Goal: Contribute content: Add original content to the website for others to see

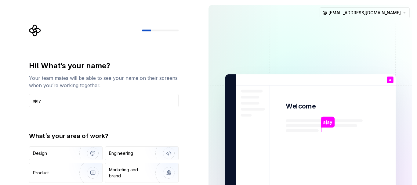
type input "ajay"
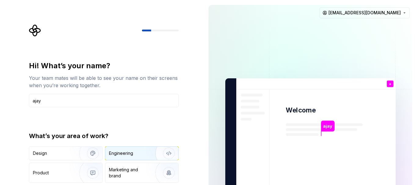
click at [122, 152] on div "Engineering" at bounding box center [121, 154] width 24 height 6
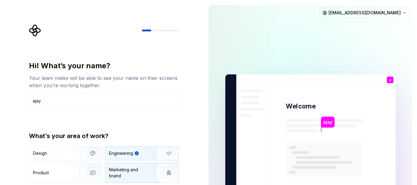
click at [140, 168] on div "Marketing and brand" at bounding box center [129, 173] width 41 height 12
click at [144, 150] on div "Engineering" at bounding box center [141, 153] width 73 height 13
type button "Engineering"
click at [320, 146] on rect at bounding box center [324, 160] width 77 height 34
click at [191, 161] on div "Hi! What’s your name? Your team mates will be able to see your name on their sc…" at bounding box center [102, 137] width 204 height 275
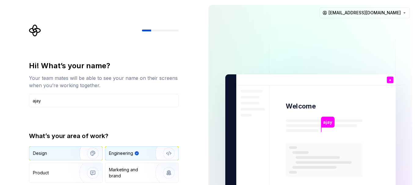
click at [64, 153] on div "Design" at bounding box center [52, 154] width 38 height 6
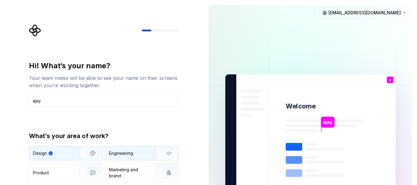
click at [109, 155] on div "Engineering" at bounding box center [121, 154] width 24 height 6
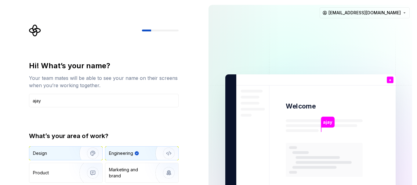
click at [77, 156] on img "button" at bounding box center [88, 153] width 39 height 41
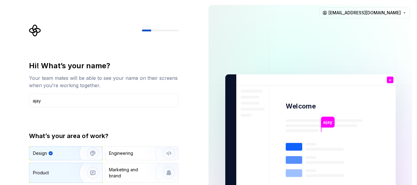
click at [75, 169] on img "button" at bounding box center [88, 173] width 39 height 41
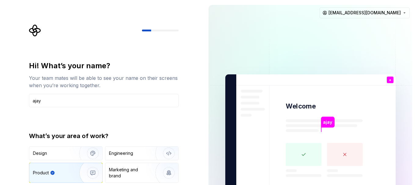
click at [141, 82] on div "Your team mates will be able to see your name on their screens when you’re work…" at bounding box center [104, 82] width 150 height 15
click at [35, 30] on icon "Supernova Logo" at bounding box center [35, 31] width 12 height 12
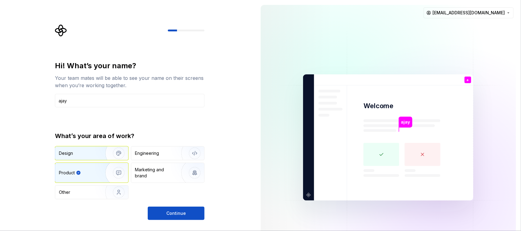
click at [104, 155] on img "button" at bounding box center [114, 153] width 39 height 41
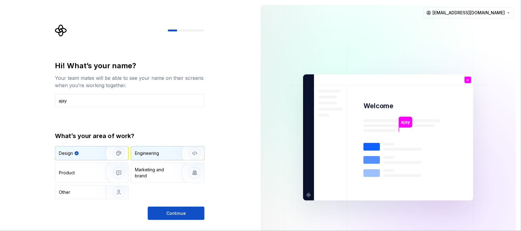
click at [150, 158] on div "Engineering" at bounding box center [167, 153] width 73 height 13
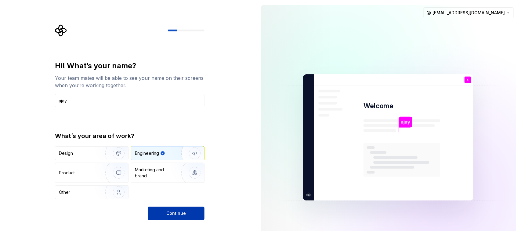
click at [175, 185] on span "Continue" at bounding box center [176, 214] width 20 height 6
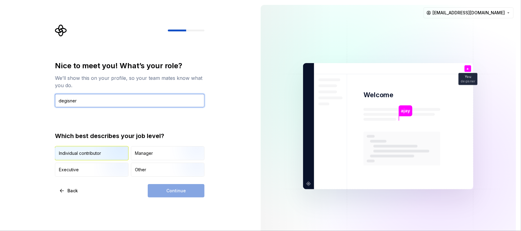
type input "degisner"
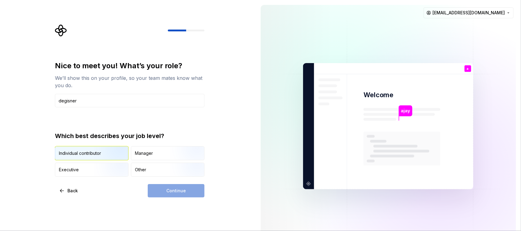
click at [88, 154] on div "Individual contributor" at bounding box center [80, 154] width 42 height 6
click at [185, 185] on span "Continue" at bounding box center [176, 191] width 20 height 6
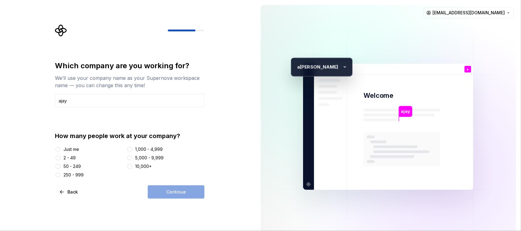
type input "ajay"
click at [65, 150] on div "Just me" at bounding box center [72, 150] width 16 height 6
click at [60, 150] on button "Just me" at bounding box center [58, 149] width 5 height 5
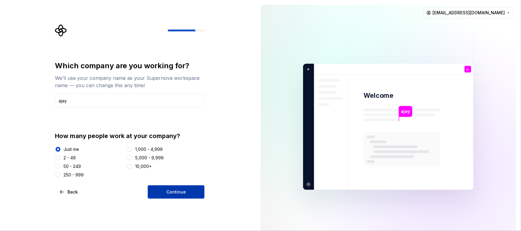
click at [182, 185] on span "Continue" at bounding box center [176, 192] width 20 height 6
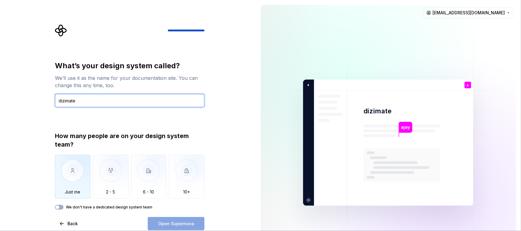
type input "dizimate"
click at [75, 177] on img "button" at bounding box center [73, 175] width 36 height 41
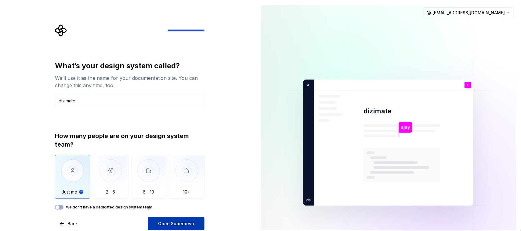
click at [176, 185] on span "Open Supernova" at bounding box center [176, 224] width 36 height 6
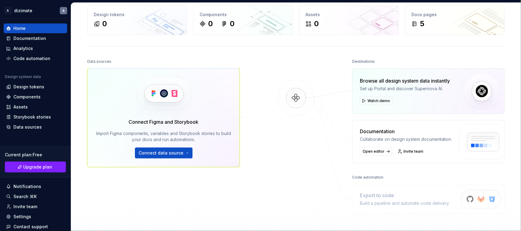
scroll to position [38, 0]
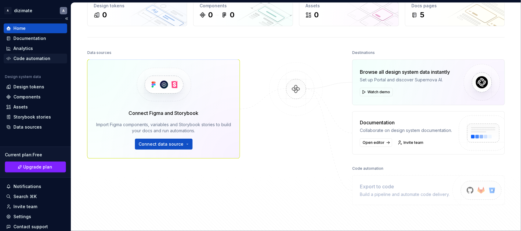
click at [34, 57] on div "Code automation" at bounding box center [31, 59] width 37 height 6
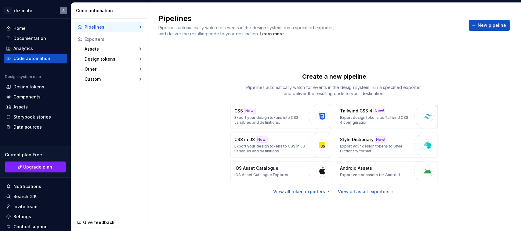
click at [405, 115] on p "Export design tokens as Tailwind CSS 4 configuration." at bounding box center [375, 120] width 71 height 10
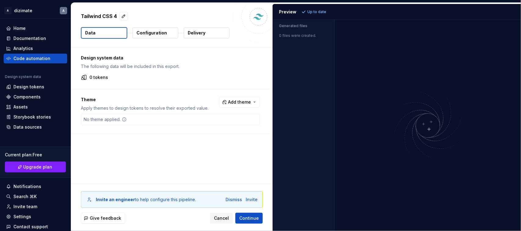
click at [112, 144] on div "Design system data The following data will be included in this export. 0 tokens…" at bounding box center [172, 116] width 202 height 137
click at [135, 147] on div "Design system data The following data will be included in this export. 0 tokens…" at bounding box center [172, 116] width 202 height 137
click at [36, 86] on div "Design tokens" at bounding box center [28, 87] width 31 height 6
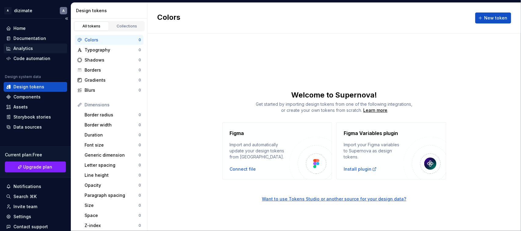
click at [16, 48] on div "Analytics" at bounding box center [23, 49] width 20 height 6
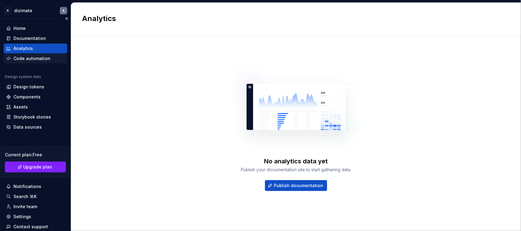
click at [27, 62] on div "Code automation" at bounding box center [36, 59] width 64 height 10
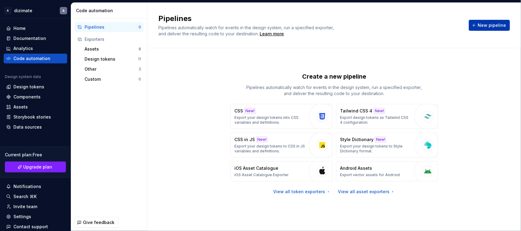
click at [417, 28] on span "New pipeline" at bounding box center [492, 25] width 28 height 6
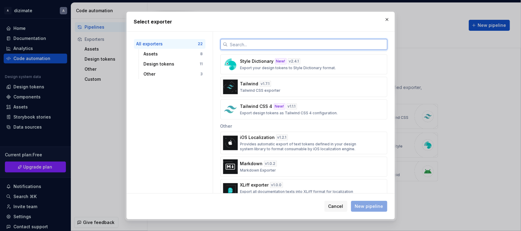
scroll to position [400, 0]
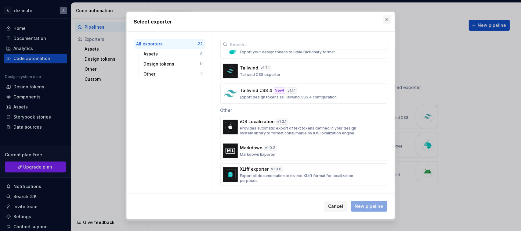
click at [388, 19] on button "button" at bounding box center [387, 19] width 9 height 9
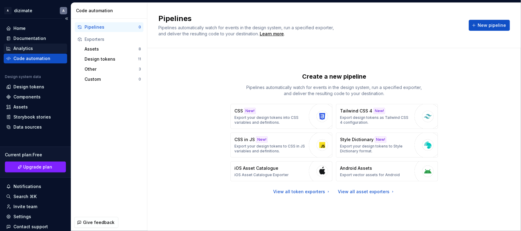
click at [25, 47] on div "Analytics" at bounding box center [23, 49] width 20 height 6
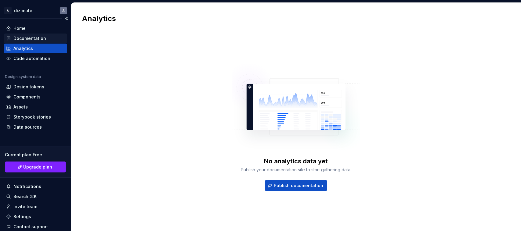
click at [19, 35] on div "Documentation" at bounding box center [29, 38] width 33 height 6
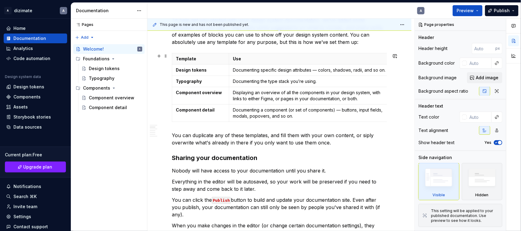
scroll to position [191, 0]
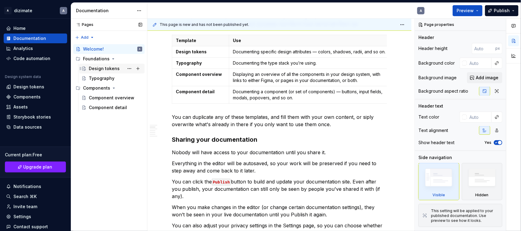
click at [102, 72] on div "Design tokens" at bounding box center [115, 68] width 53 height 9
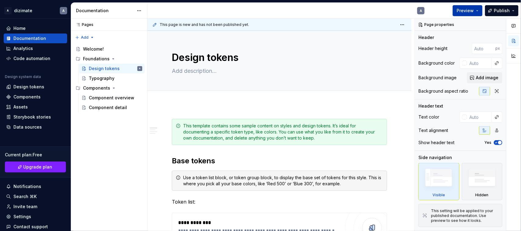
click at [417, 13] on span "Preview" at bounding box center [465, 11] width 17 height 6
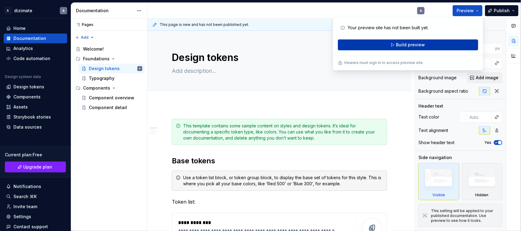
click at [361, 43] on button "Build preview" at bounding box center [408, 44] width 140 height 11
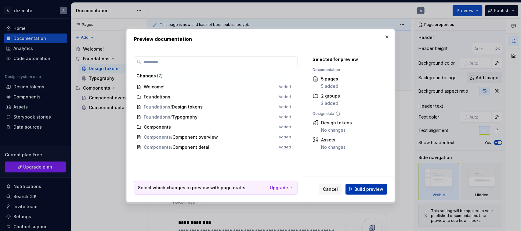
click at [362, 185] on span "Build preview" at bounding box center [369, 189] width 29 height 6
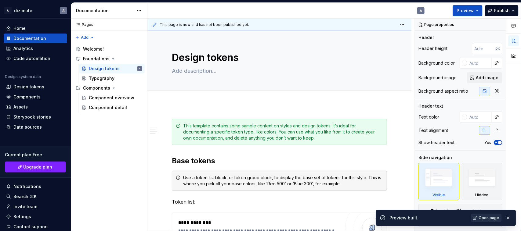
click at [417, 185] on span "Open page" at bounding box center [489, 218] width 20 height 5
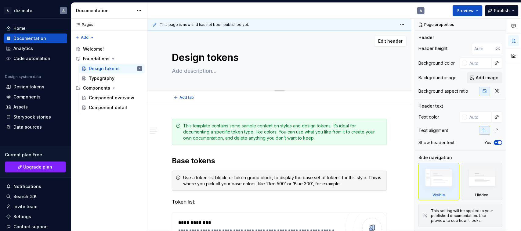
click at [173, 68] on textarea at bounding box center [278, 71] width 215 height 10
paste textarea "A bilingual website with Hindi as the default and English as an easy toggle is …"
type textarea "*"
type textarea "A bilingual website with Hindi as the default and English as an easy toggle is …"
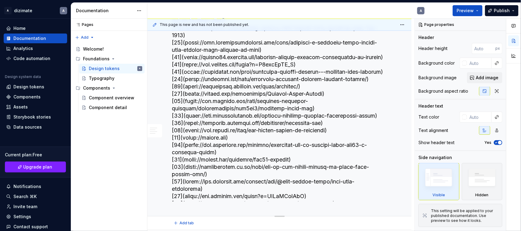
type textarea "*"
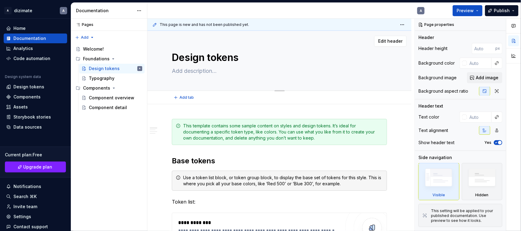
paste textarea "यह तैयार उपयोग करने योग्य हिंदी‑प्रथम कंटेंट पैक है, जिसमें नेविगेशन, पेज कॉपी,…"
type textarea "*"
type textarea "यह तैयार उपयोग करने योग्य हिंदी‑प्रथम कंटेंट पैक है, जिसमें नेविगेशन, पेज कॉपी,…"
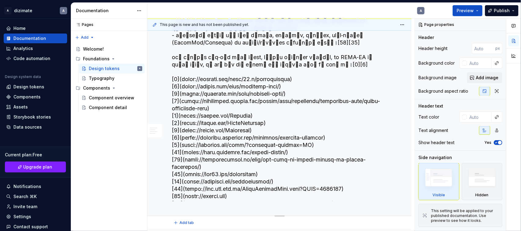
scroll to position [22, 0]
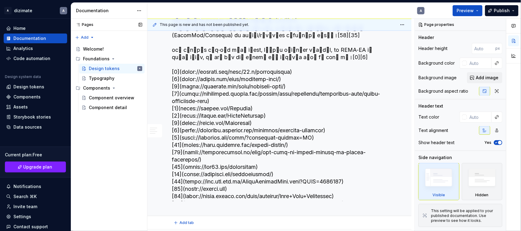
type textarea "*"
type textarea "यह तैयार उपयोग करने योग्य हिंदी‑प्रथम कंटेंट पैक है, जिसमें नेविगेशन, पेज कॉपी,…"
type textarea "*"
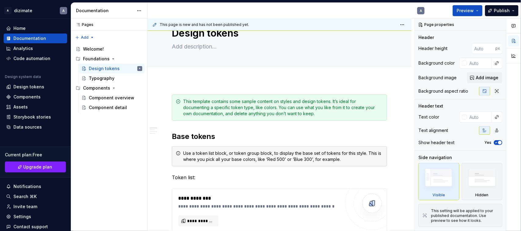
scroll to position [0, 0]
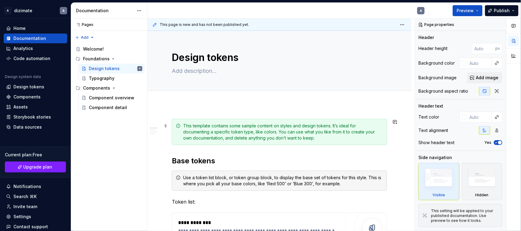
paste textarea "भाषा व SEO नोट्स डिफ़ॉल्ट भाषा: हिंदी रखें; अंग्रेज़ी टॉगल शीर्ष‑दाएँ दिखाएँ ता…"
type textarea "*"
type textarea "भाषा व SEO नोट्स डिफ़ॉल्ट भाषा: हिंदी रखें; अंग्रेज़ी टॉगल शीर्ष‑दाएँ दिखाएँ ता…"
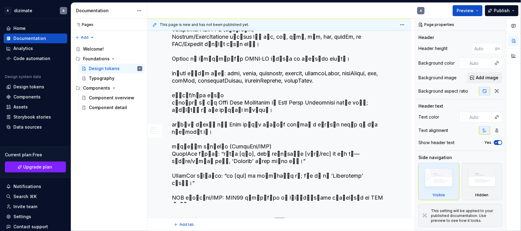
scroll to position [1149, 0]
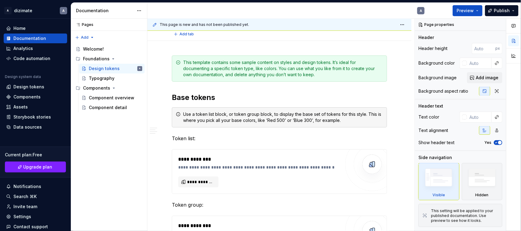
type textarea "*"
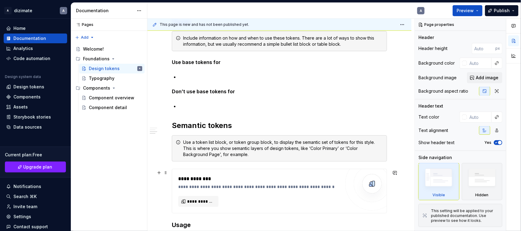
scroll to position [1262, 0]
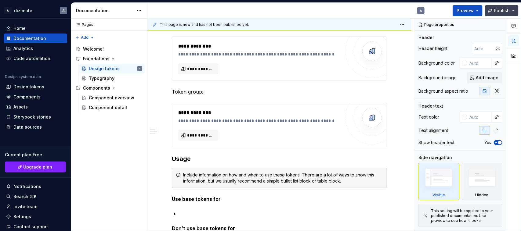
type textarea "भाषा व SEO नोट्स डिफ़ॉल्ट भाषा: हिंदी रखें; अंग्रेज़ी टॉगल शीर्ष‑दाएँ दिखाएँ ता…"
click at [417, 8] on span "Publish" at bounding box center [502, 11] width 16 height 6
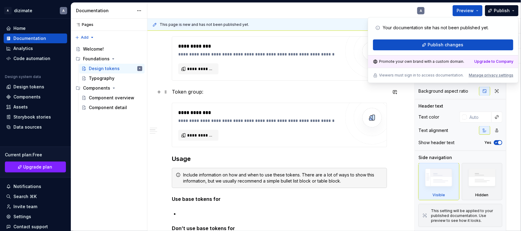
click at [318, 92] on p "Token group:" at bounding box center [279, 91] width 215 height 7
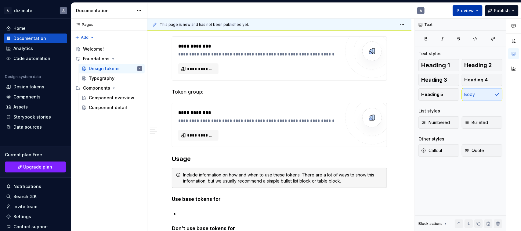
click at [417, 10] on span "Preview" at bounding box center [465, 11] width 17 height 6
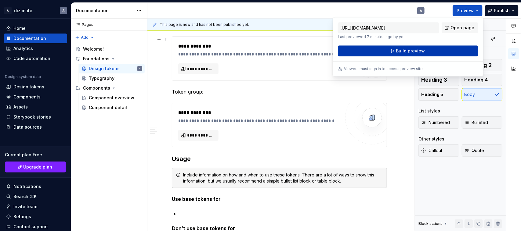
click at [388, 53] on button "Build preview" at bounding box center [408, 51] width 140 height 11
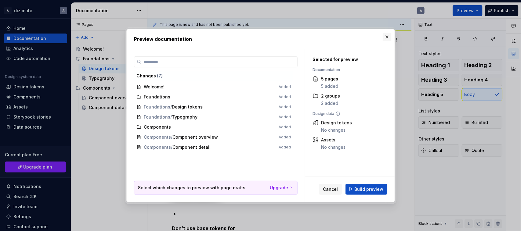
click at [390, 35] on button "button" at bounding box center [387, 37] width 9 height 9
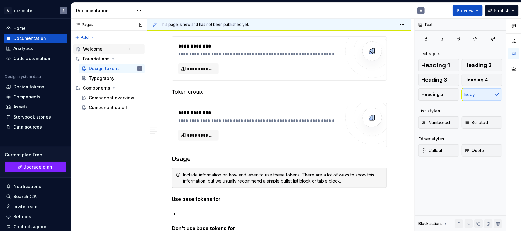
click at [101, 51] on div "Welcome!" at bounding box center [93, 49] width 21 height 6
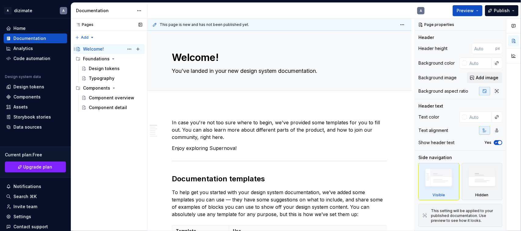
click at [86, 49] on div "Welcome!" at bounding box center [93, 49] width 21 height 6
drag, startPoint x: 90, startPoint y: 50, endPoint x: 229, endPoint y: 103, distance: 148.4
click at [229, 103] on div "Add tab" at bounding box center [279, 97] width 264 height 13
click at [106, 58] on div "Foundations" at bounding box center [96, 59] width 27 height 6
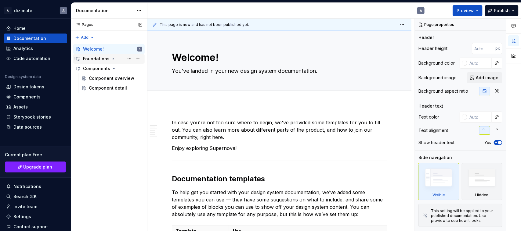
click at [106, 58] on div "Foundations" at bounding box center [96, 59] width 27 height 6
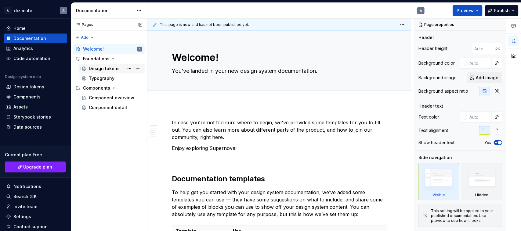
click at [109, 69] on div "Design tokens" at bounding box center [104, 69] width 31 height 6
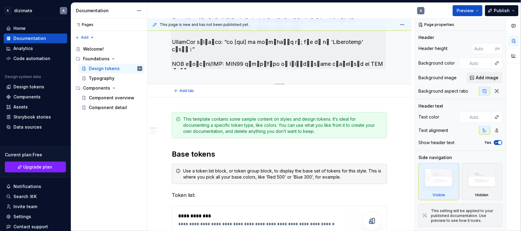
scroll to position [1109, 0]
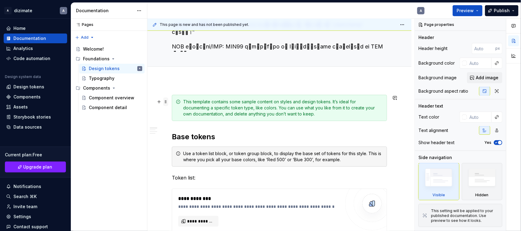
click at [164, 105] on span at bounding box center [165, 102] width 5 height 9
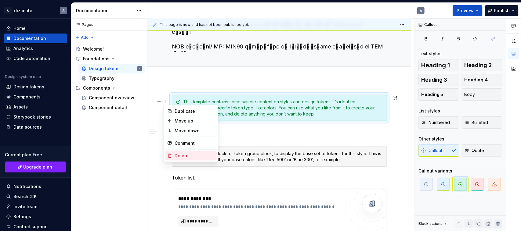
click at [178, 152] on div "Delete" at bounding box center [191, 156] width 52 height 10
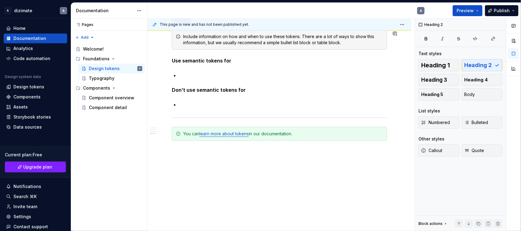
scroll to position [1568, 0]
drag, startPoint x: 102, startPoint y: 58, endPoint x: 93, endPoint y: 144, distance: 86.1
click at [93, 144] on div "Pages Pages Add Accessibility guide for tree Page tree. Navigate the tree with …" at bounding box center [109, 125] width 76 height 213
click at [131, 57] on button "Page tree" at bounding box center [129, 59] width 9 height 9
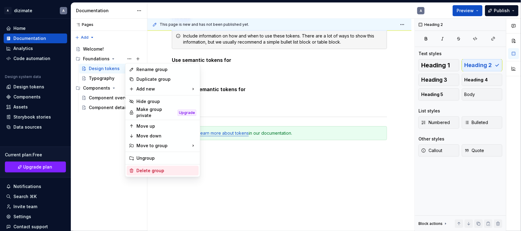
click at [144, 168] on div "Delete group" at bounding box center [167, 171] width 60 height 6
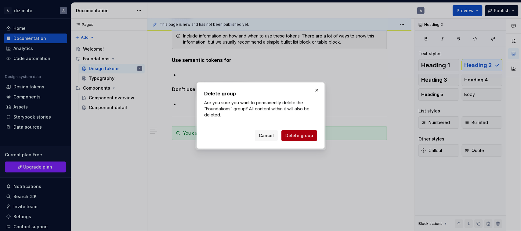
click at [295, 136] on span "Delete group" at bounding box center [300, 136] width 28 height 6
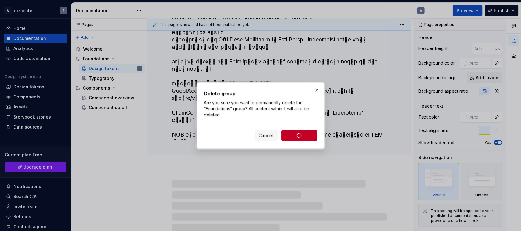
scroll to position [0, 0]
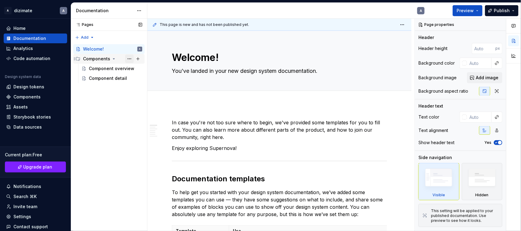
click at [132, 59] on button "Page tree" at bounding box center [129, 59] width 9 height 9
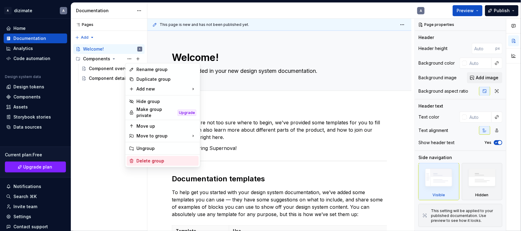
click at [151, 161] on div "Delete group" at bounding box center [167, 161] width 60 height 6
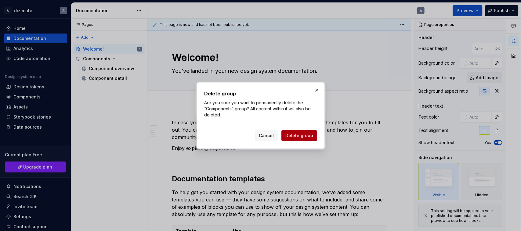
click at [297, 134] on span "Delete group" at bounding box center [300, 136] width 28 height 6
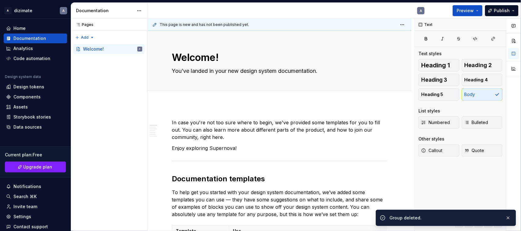
click at [285, 138] on p "In case you're not too sure where to begin, we've provided some templates for y…" at bounding box center [279, 130] width 215 height 22
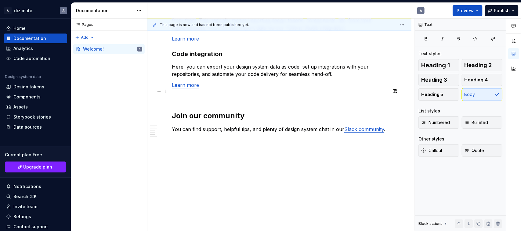
scroll to position [547, 0]
type textarea "*"
